Goal: Information Seeking & Learning: Learn about a topic

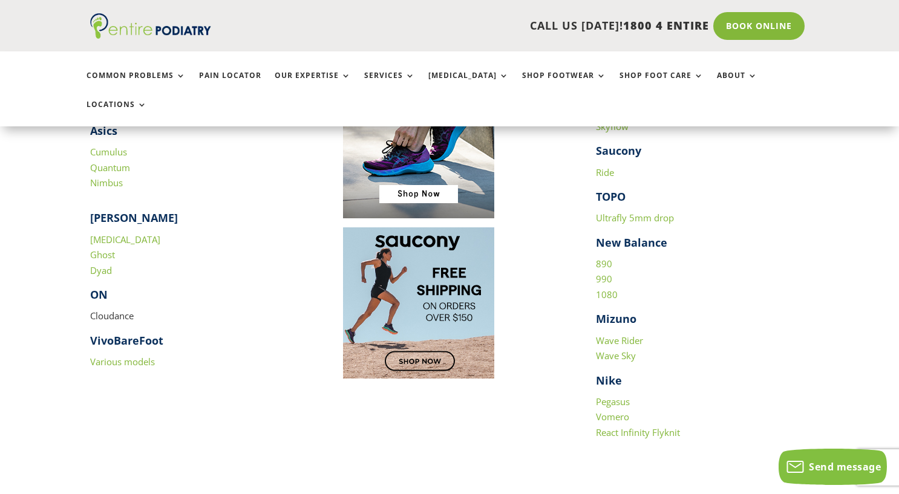
scroll to position [1156, 0]
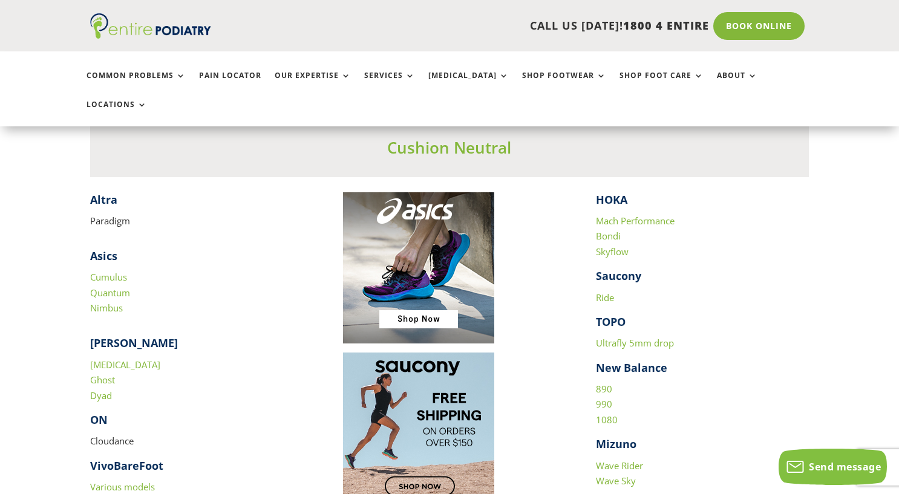
click at [611, 230] on link "Bondi" at bounding box center [608, 236] width 25 height 12
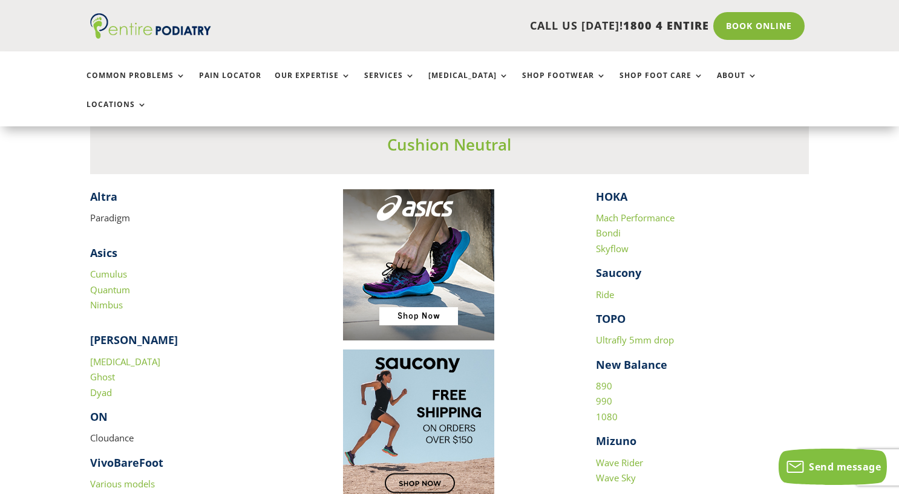
click at [658, 212] on link "Mach Performance" at bounding box center [635, 218] width 79 height 12
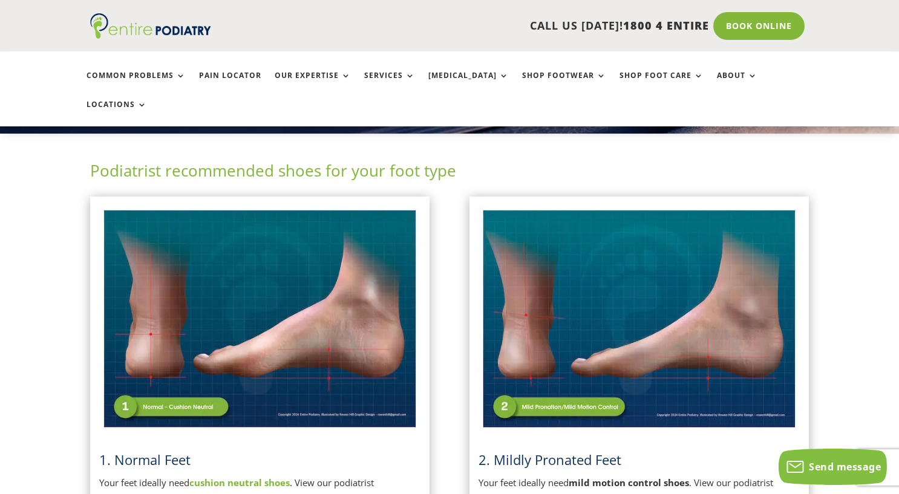
scroll to position [263, 0]
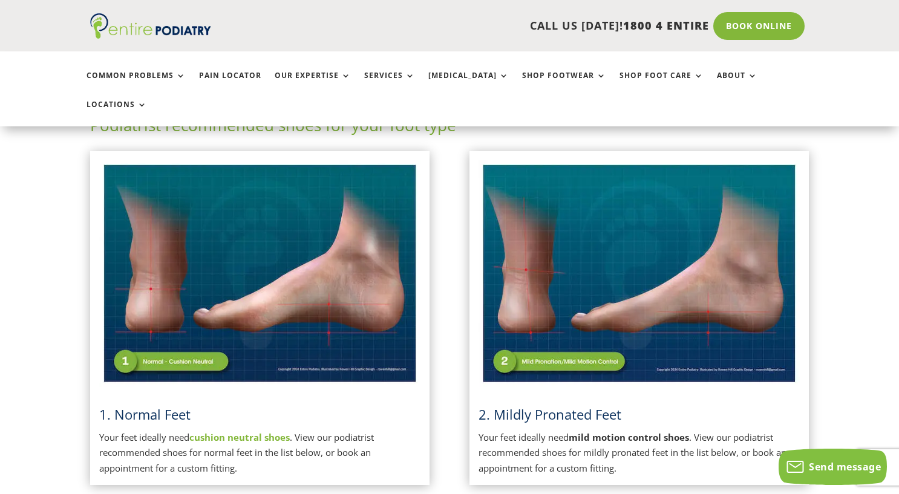
click at [333, 285] on img at bounding box center [260, 273] width 322 height 227
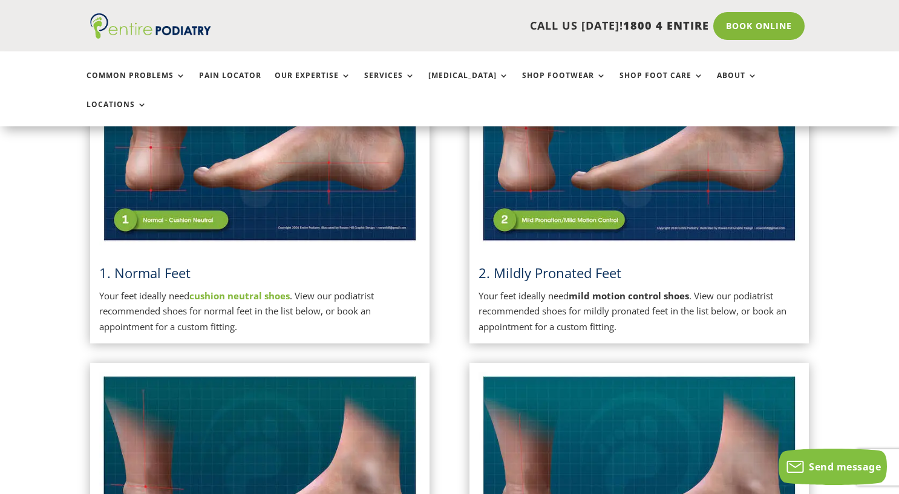
scroll to position [407, 0]
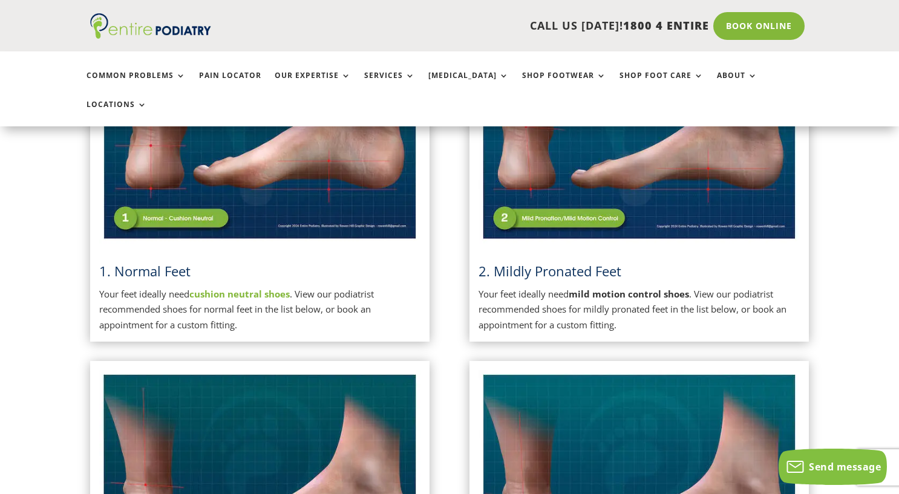
click at [579, 189] on img at bounding box center [640, 130] width 322 height 227
click at [589, 288] on strong "mild motion control shoes" at bounding box center [629, 294] width 120 height 12
click at [686, 149] on img at bounding box center [640, 130] width 322 height 227
click at [489, 206] on img at bounding box center [640, 130] width 322 height 227
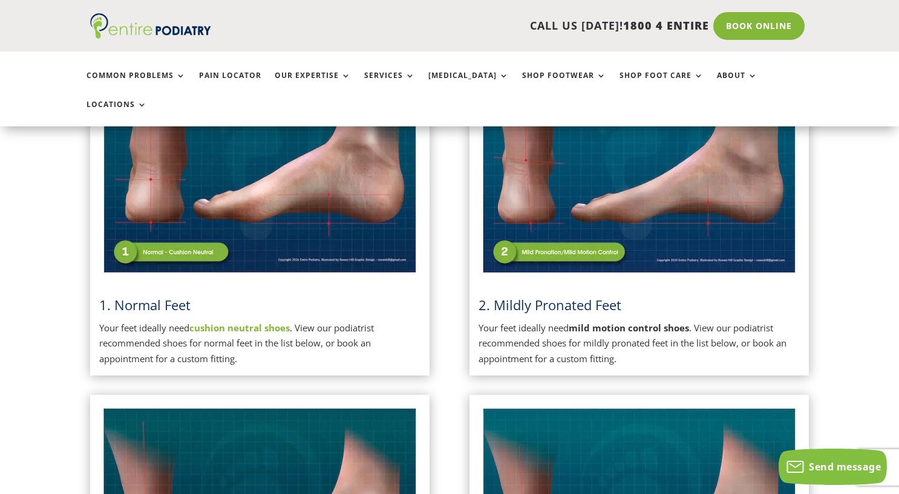
scroll to position [359, 0]
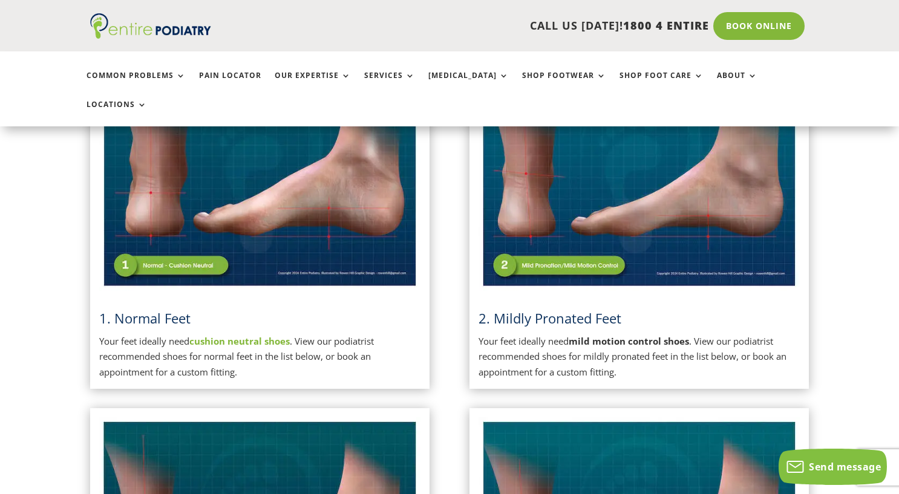
click at [505, 309] on span "2. Mildly Pronated Feet" at bounding box center [550, 318] width 143 height 18
click at [652, 334] on p "Your feet ideally need mild motion control shoes . View our podiatrist recommen…" at bounding box center [640, 357] width 322 height 47
click at [576, 232] on img at bounding box center [640, 177] width 322 height 227
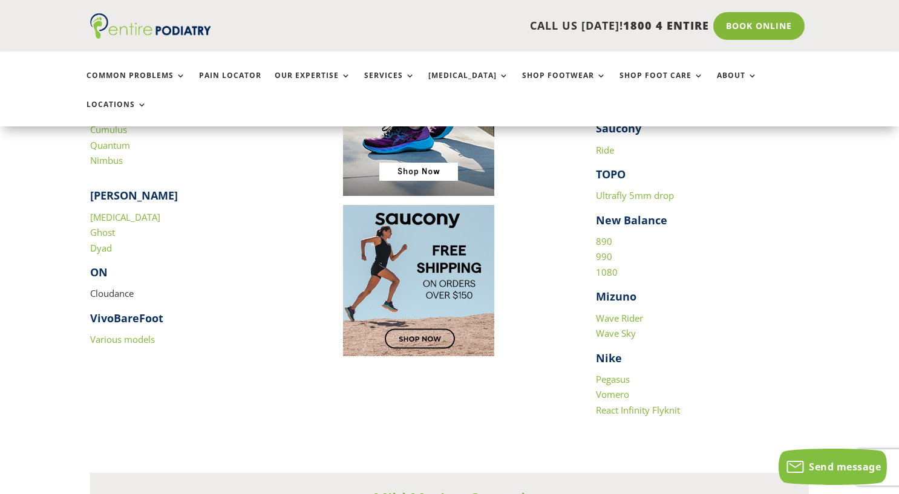
scroll to position [1301, 0]
